Goal: Task Accomplishment & Management: Manage account settings

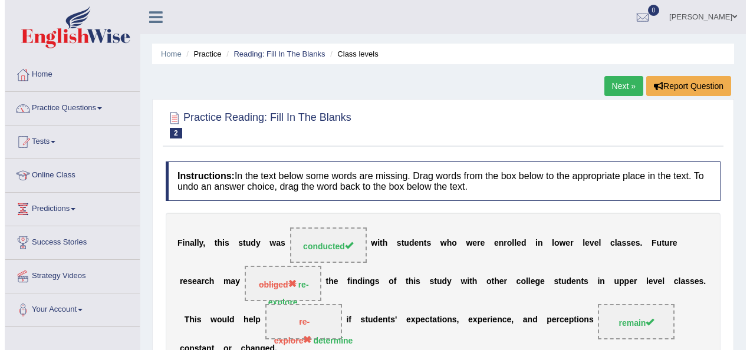
scroll to position [157, 0]
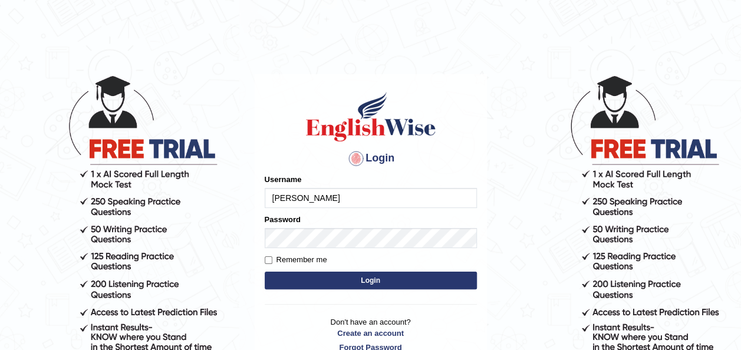
type input "sujeee"
click at [375, 279] on button "Login" at bounding box center [371, 281] width 212 height 18
